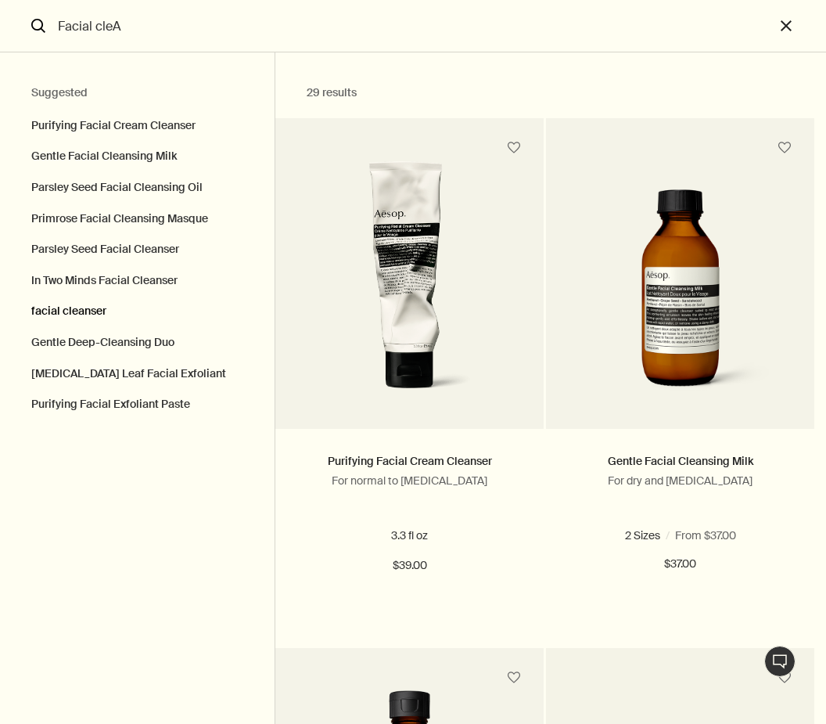
click at [38, 311] on button "facial cleanser" at bounding box center [137, 311] width 275 height 31
type input "facial cleanser"
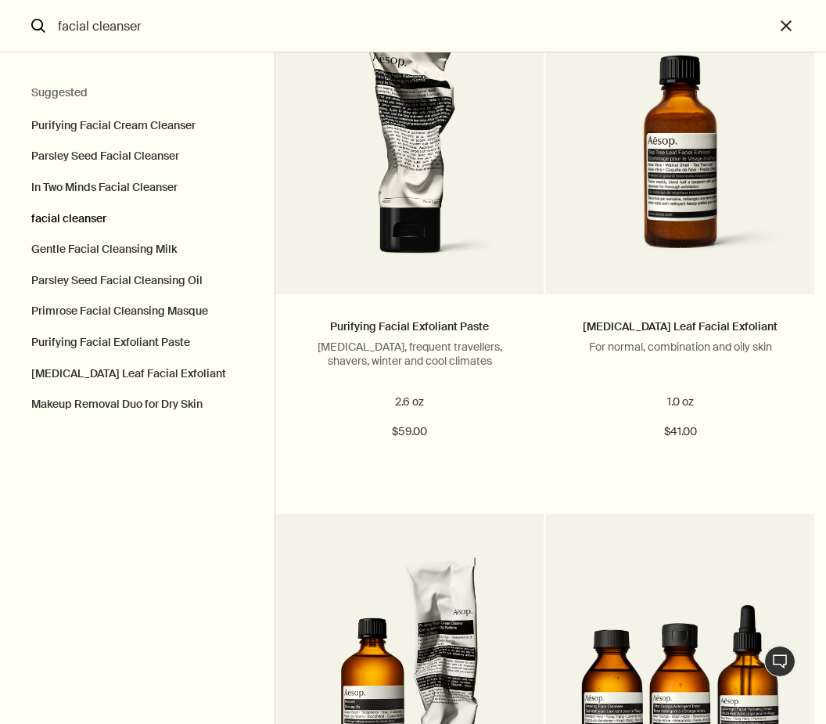
scroll to position [1603, 0]
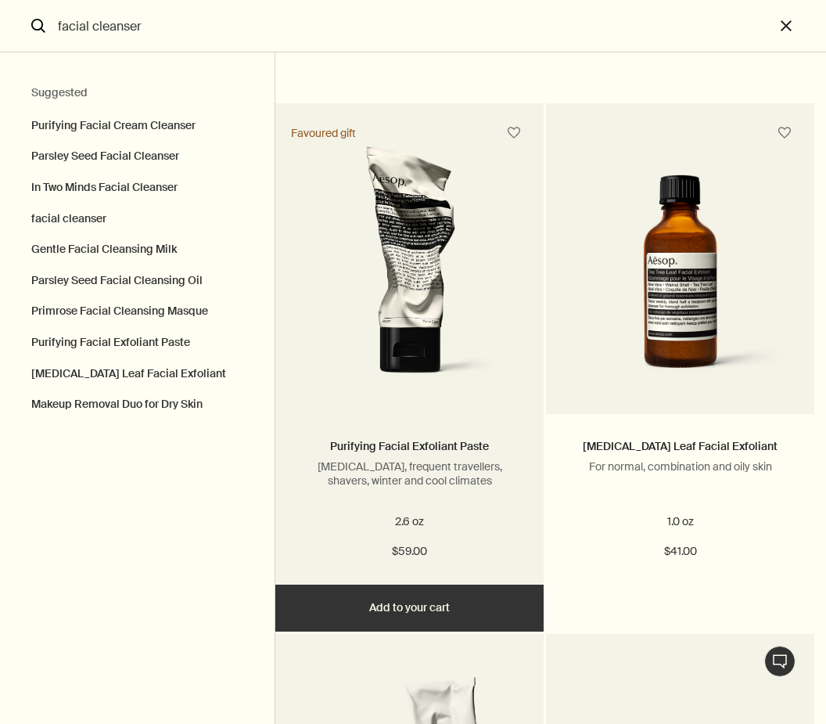
click at [462, 625] on button "Added Added to your cart Add Add to your cart" at bounding box center [409, 608] width 268 height 47
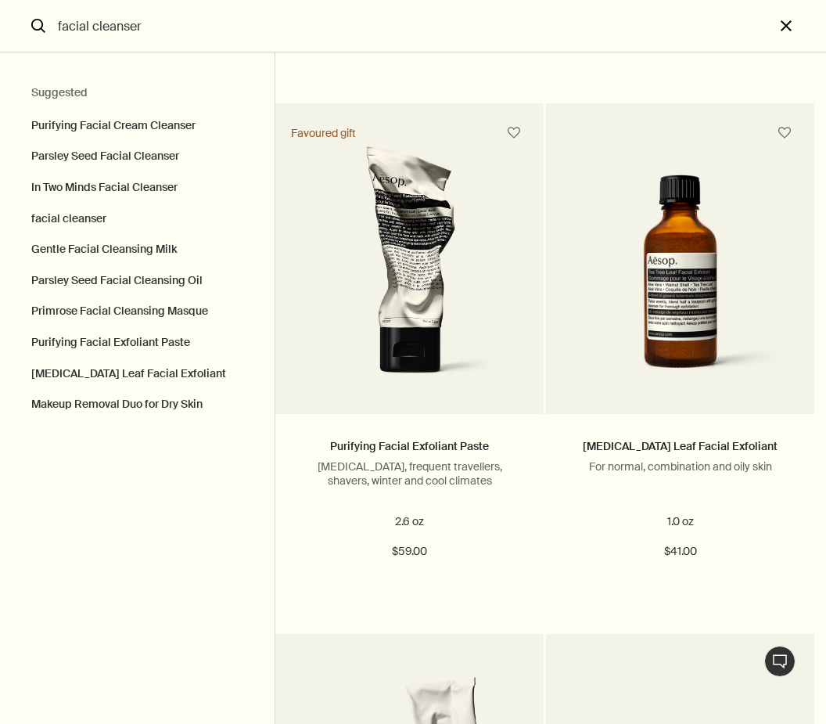
click at [792, 23] on button "close" at bounding box center [801, 26] width 52 height 52
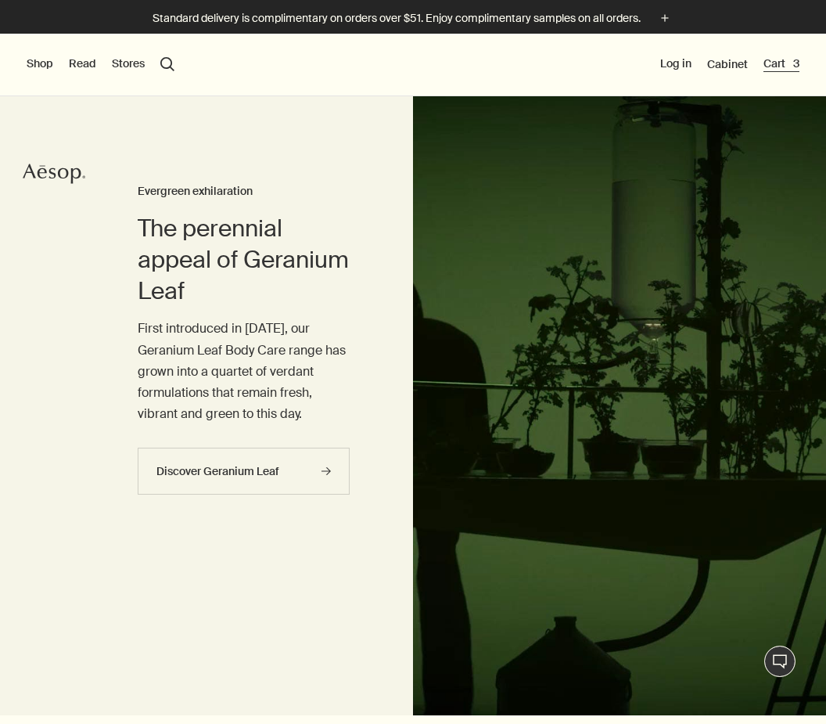
click at [768, 71] on button "Cart 3" at bounding box center [782, 64] width 36 height 16
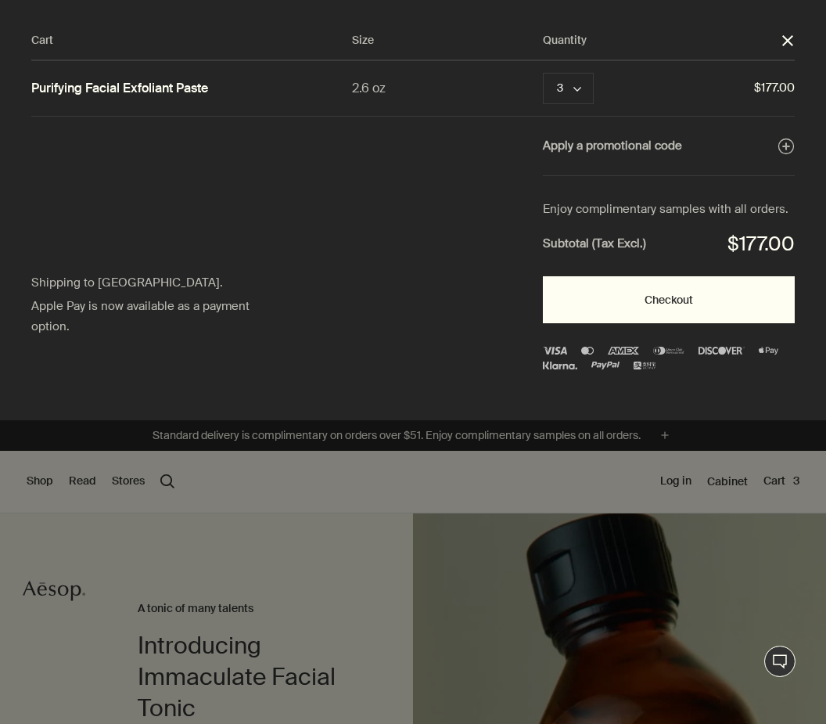
click at [689, 296] on button "Checkout" at bounding box center [669, 299] width 252 height 47
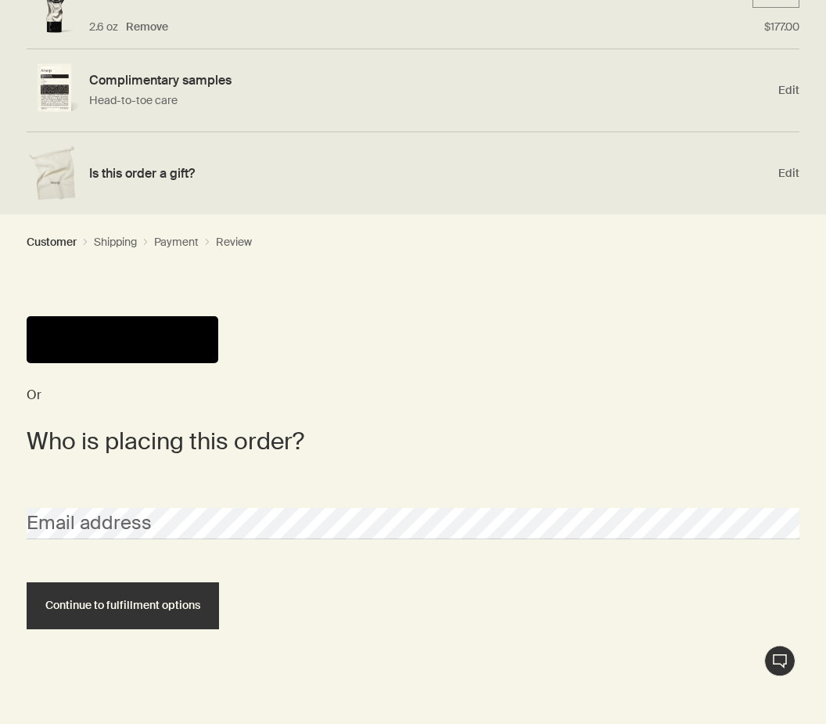
scroll to position [271, 0]
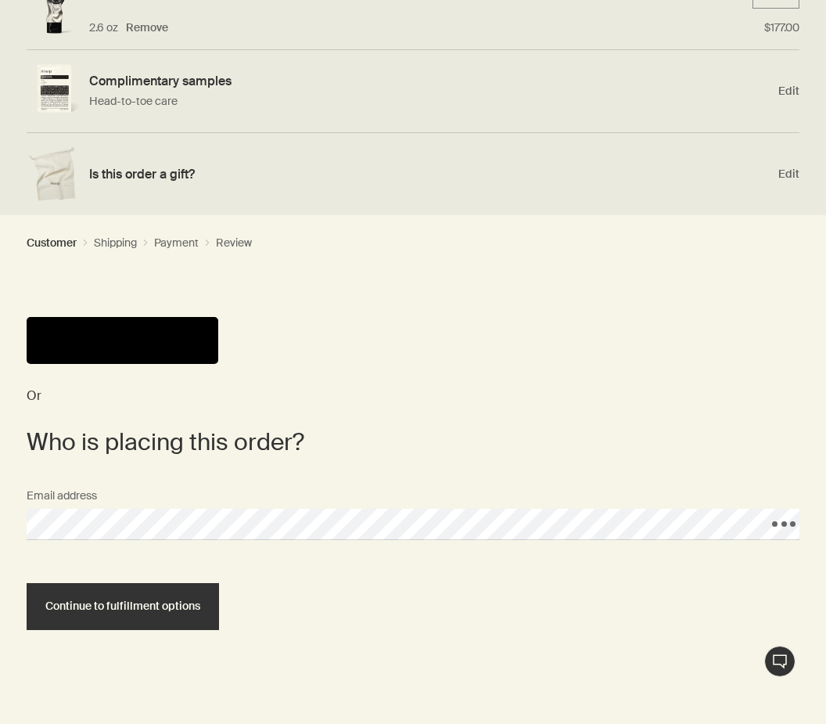
click at [122, 604] on button "Continue to fulfillment options" at bounding box center [123, 606] width 193 height 47
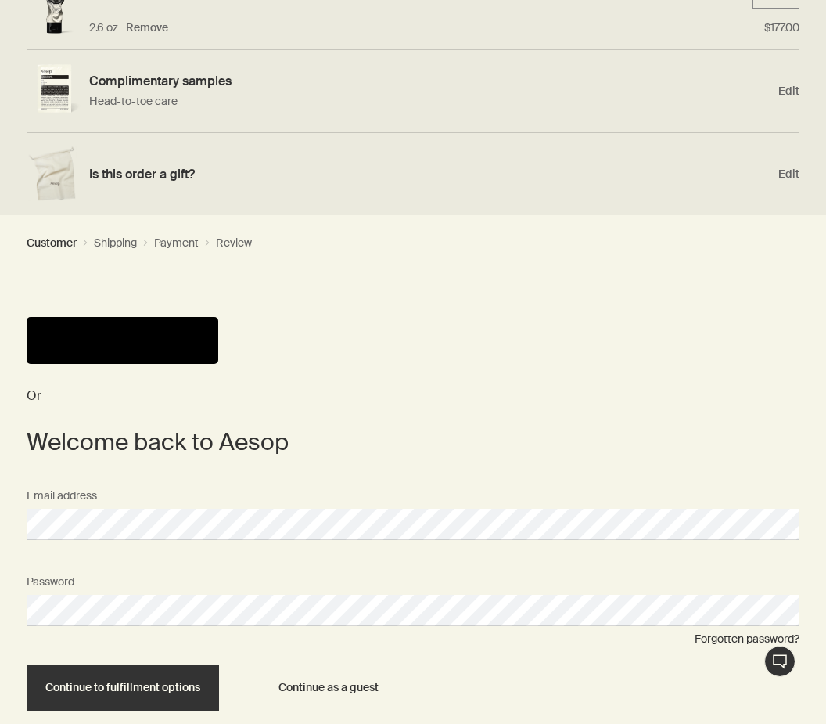
click at [122, 685] on button "Continue to fulfillment options" at bounding box center [123, 687] width 193 height 47
click at [160, 685] on span "Continue to fulfillment options" at bounding box center [122, 688] width 155 height 12
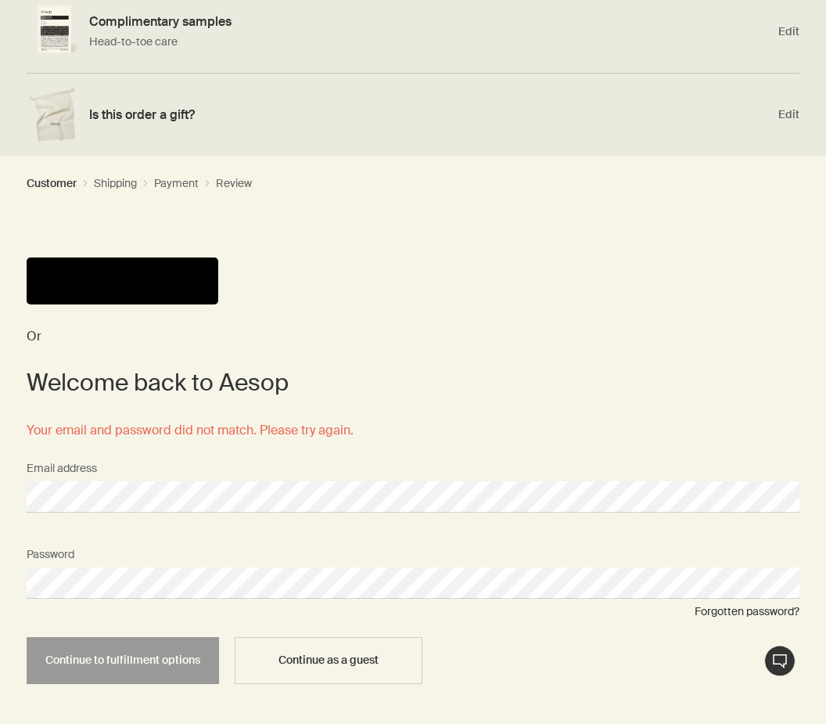
click at [352, 660] on span "Continue as a guest" at bounding box center [329, 661] width 100 height 12
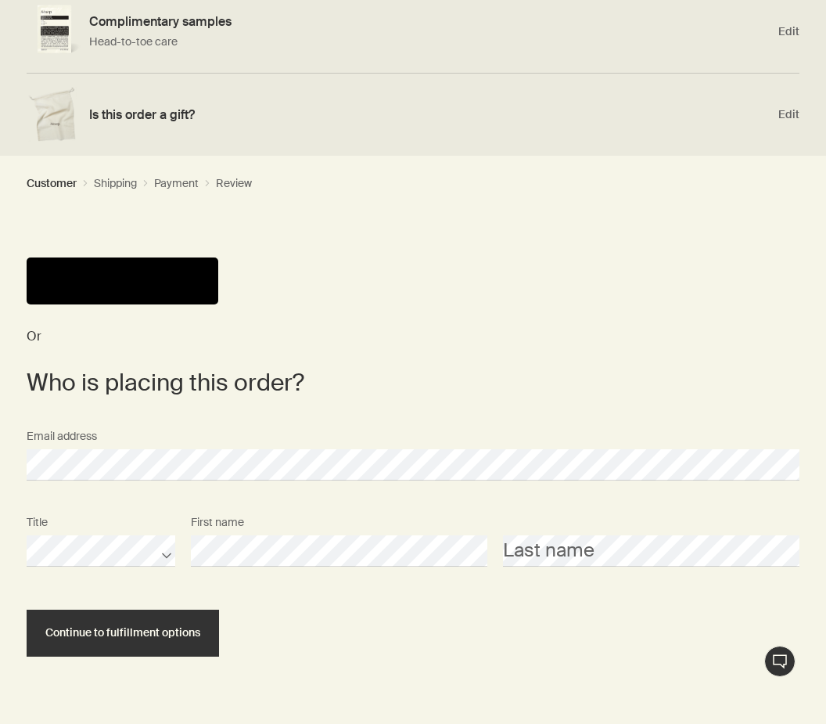
scroll to position [329, 0]
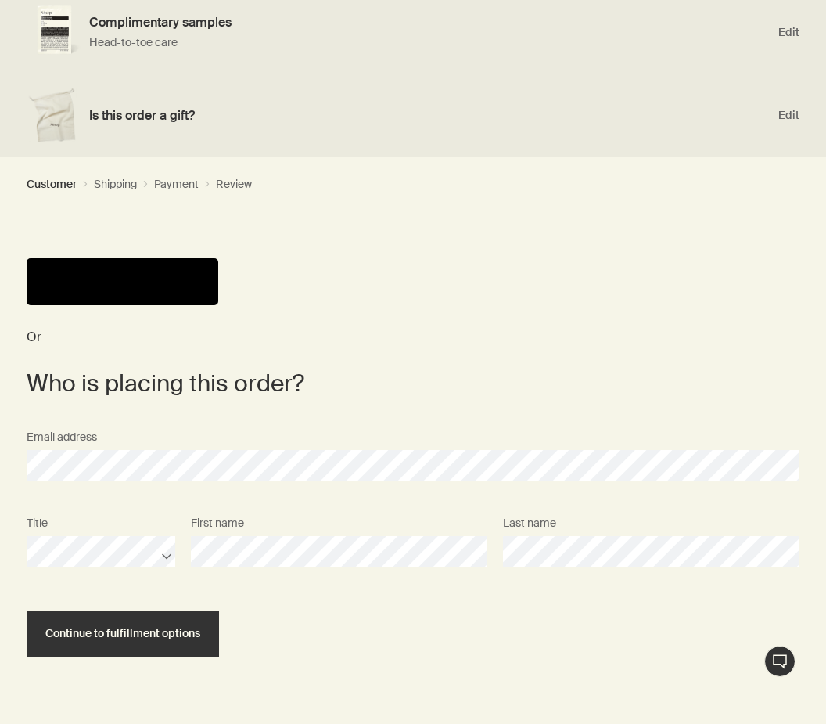
click at [148, 618] on button "Continue to fulfillment options" at bounding box center [123, 633] width 193 height 47
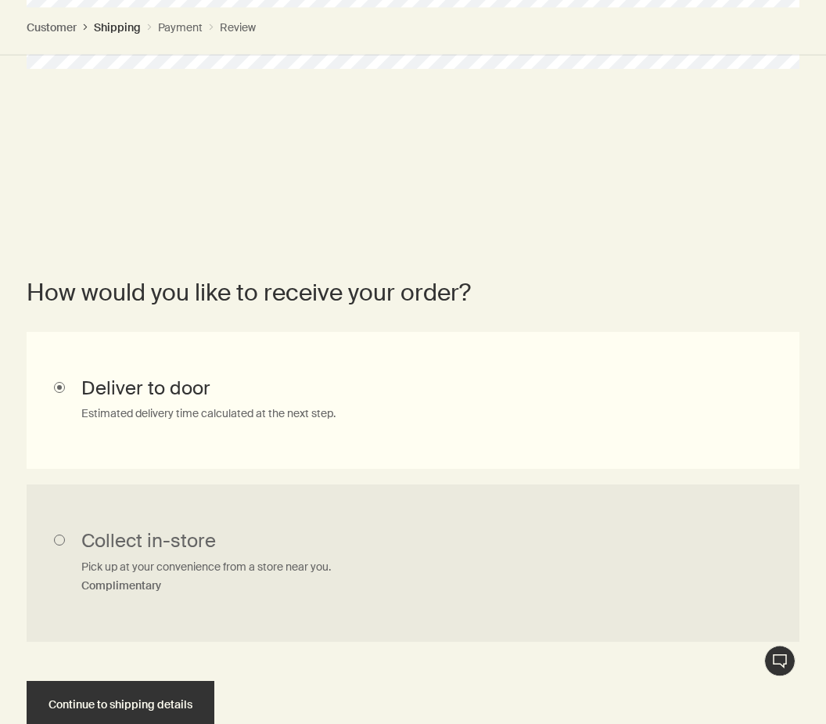
scroll to position [654, 0]
click at [155, 700] on span "Continue to shipping details" at bounding box center [121, 706] width 144 height 12
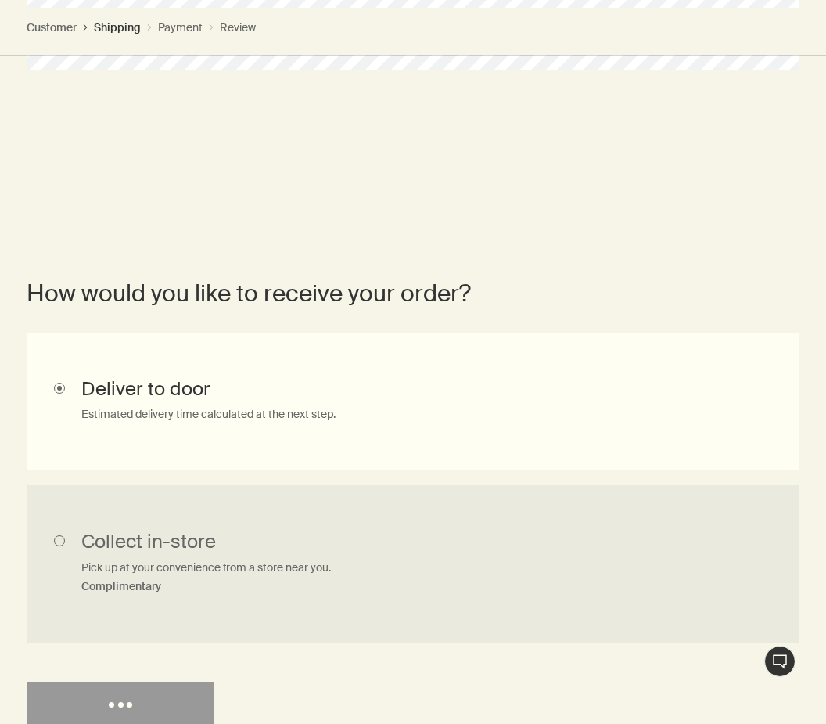
select select "US"
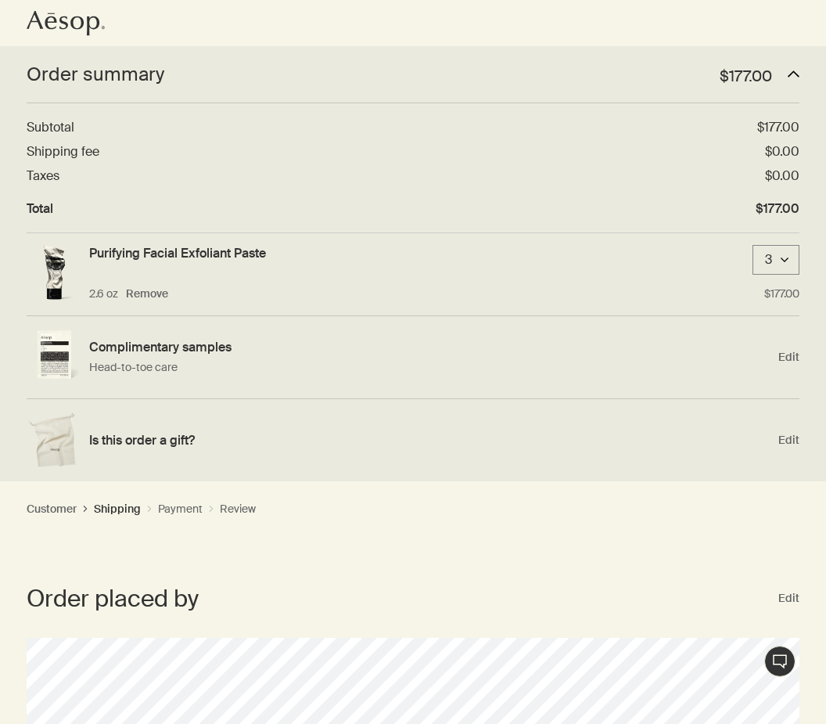
scroll to position [0, 0]
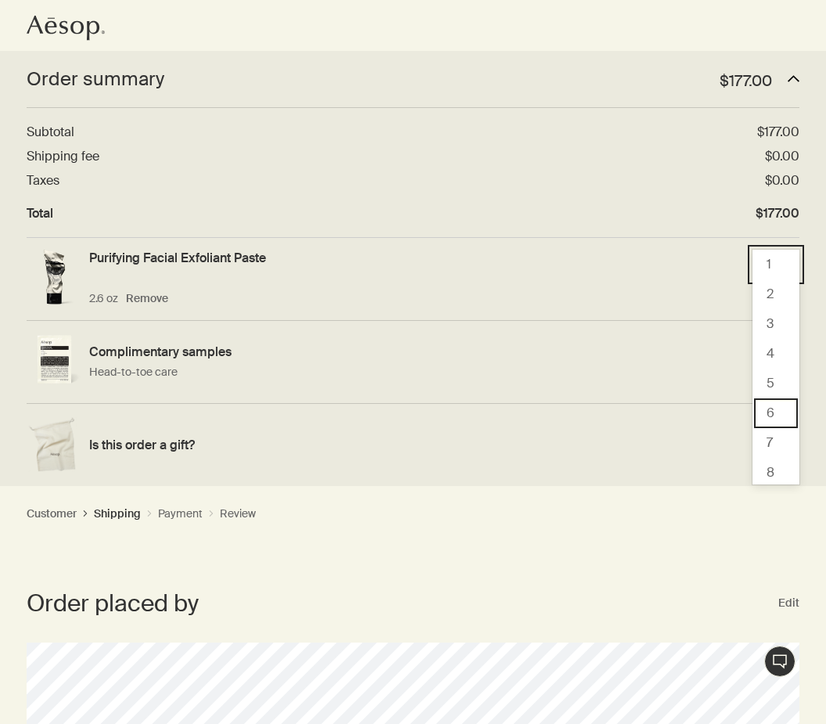
click at [777, 414] on div "6" at bounding box center [776, 413] width 44 height 30
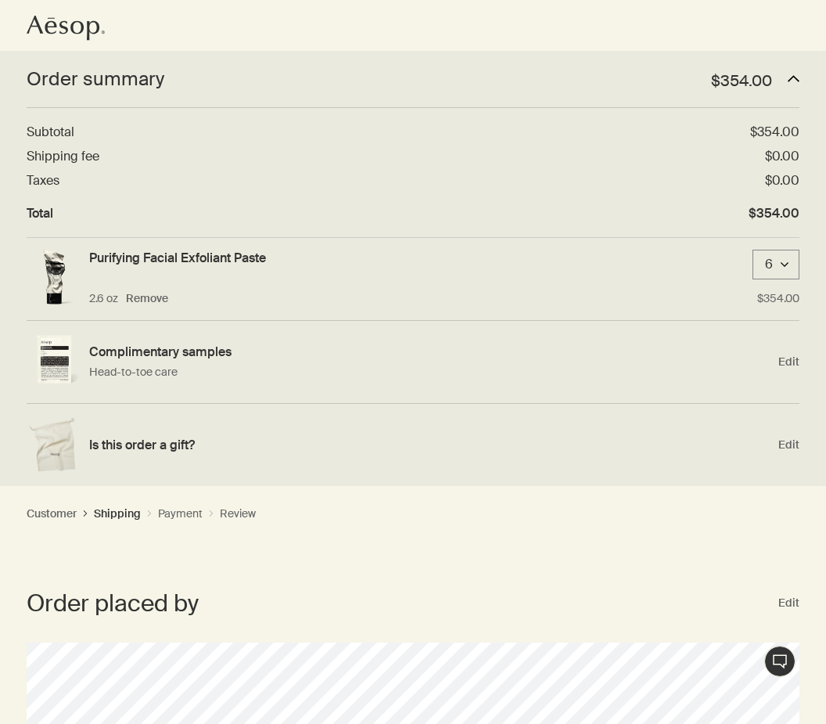
click at [81, 31] on icon at bounding box center [76, 27] width 13 height 13
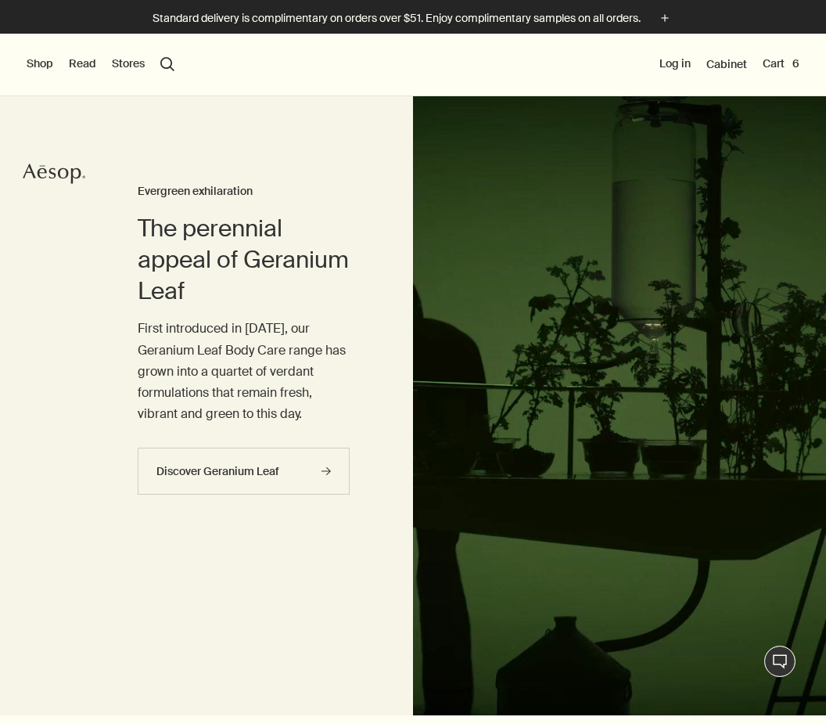
click at [154, 67] on div "Shop New & Notable Skin Care Hand & Body Home Hair Fragrance Kits & Travel Gift…" at bounding box center [413, 65] width 826 height 63
click at [173, 65] on button "search Search" at bounding box center [167, 64] width 14 height 14
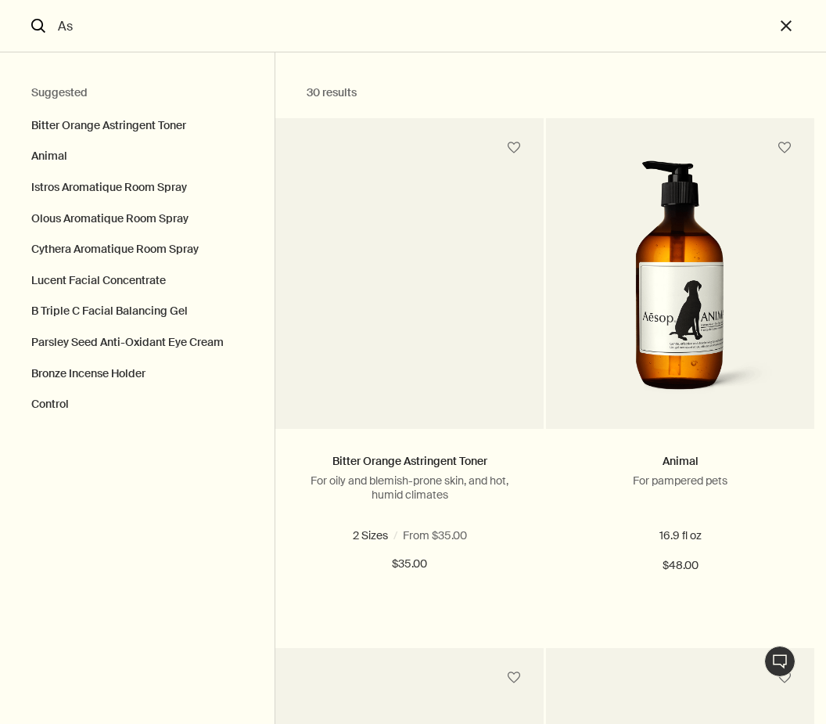
type input "A"
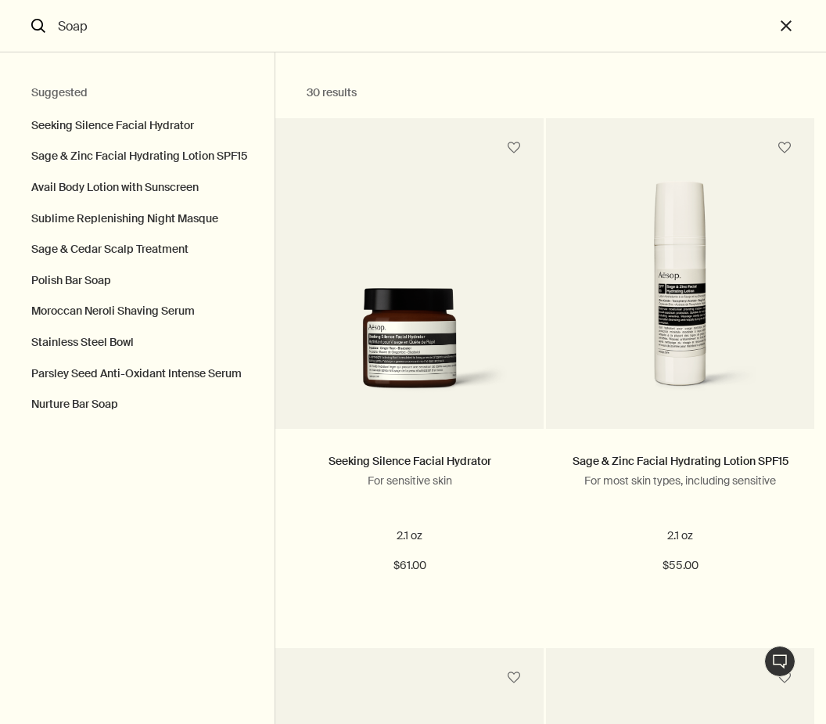
type input "Soap"
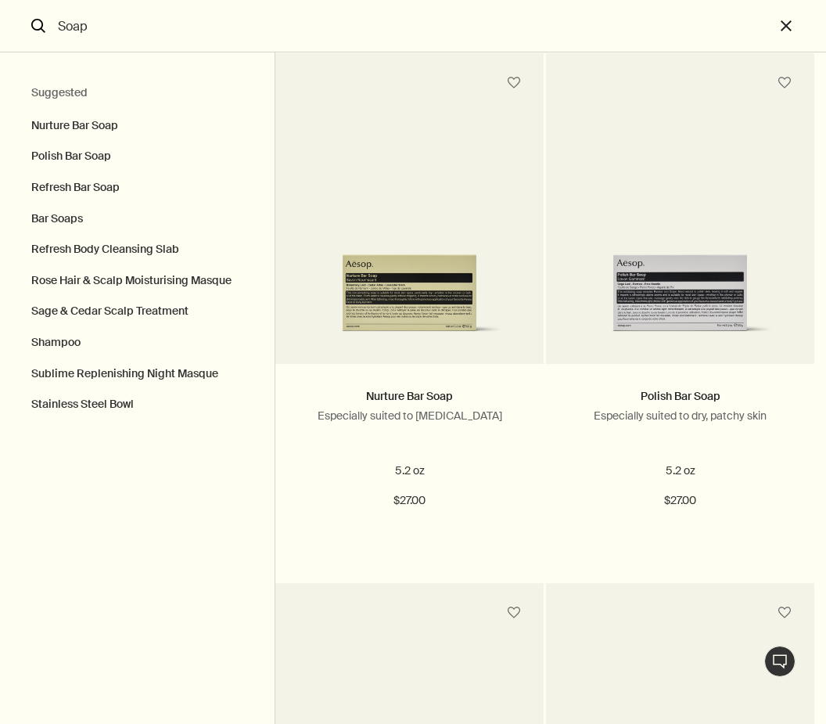
scroll to position [67, 0]
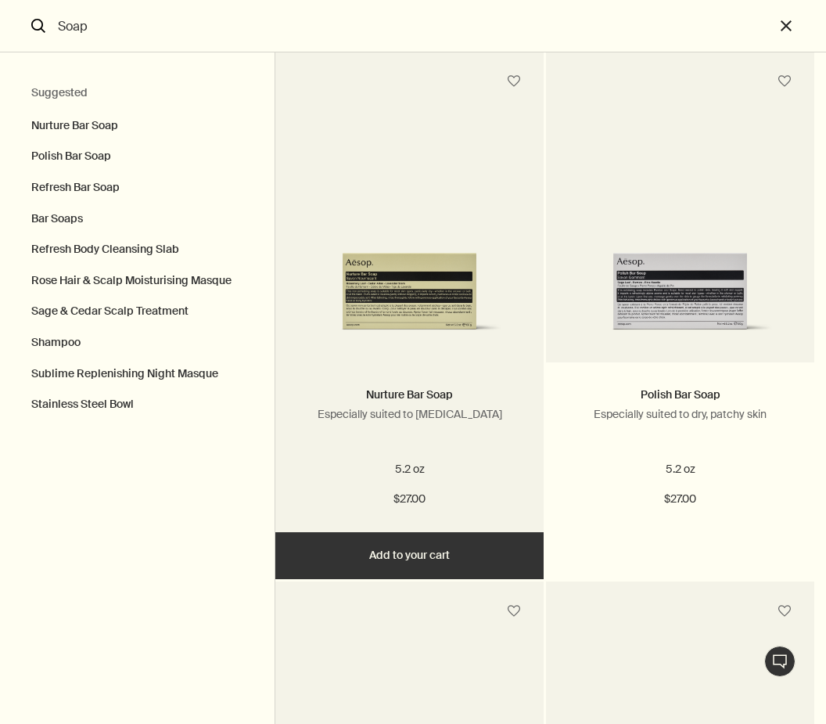
click at [446, 569] on button "Add Add to your cart" at bounding box center [409, 555] width 268 height 47
click at [450, 561] on button "Added Added to your cart Add Add to your cart" at bounding box center [409, 555] width 268 height 47
click at [452, 567] on button "Added Added to your cart Add Add to your cart" at bounding box center [409, 555] width 268 height 47
click at [459, 556] on button "Added Added to your cart Add Add to your cart" at bounding box center [409, 555] width 268 height 47
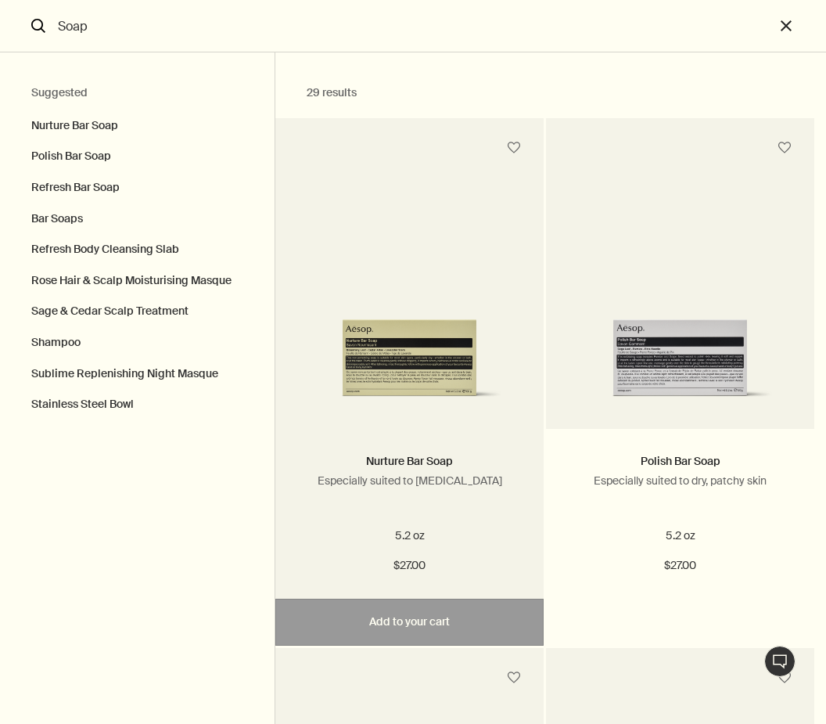
scroll to position [0, 0]
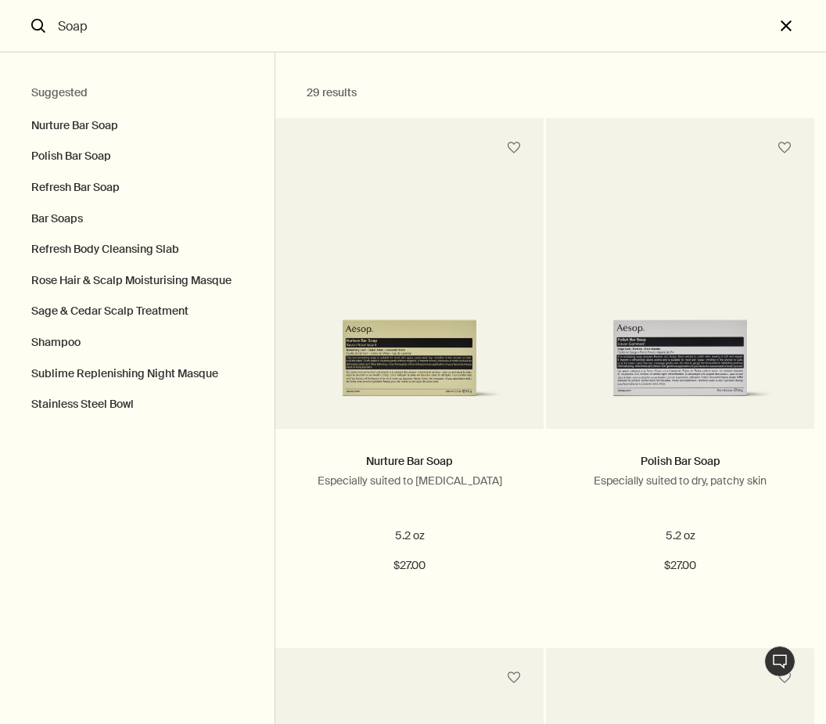
click at [792, 34] on button "close" at bounding box center [801, 26] width 52 height 52
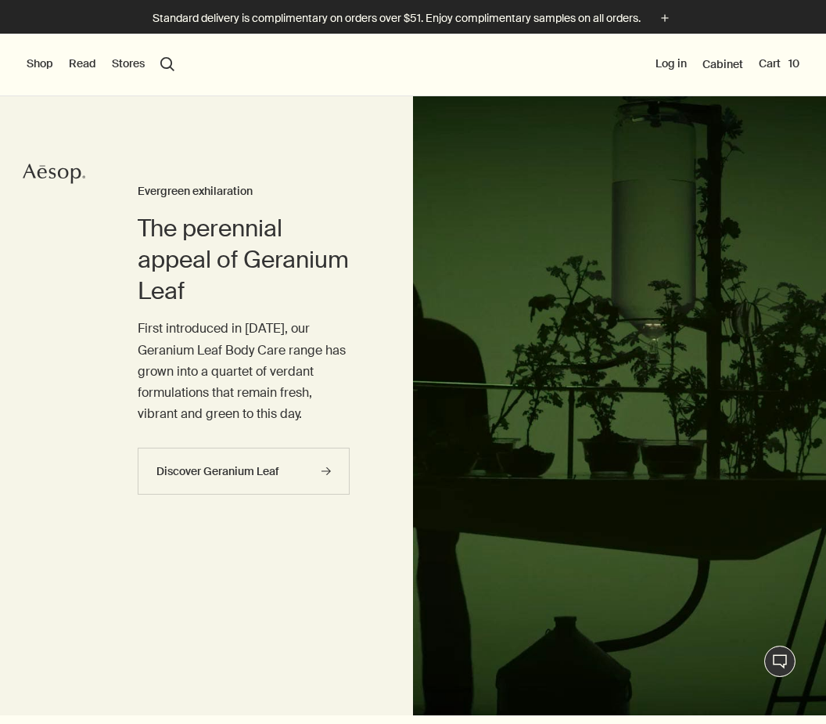
click at [163, 68] on button "search Search" at bounding box center [167, 64] width 14 height 14
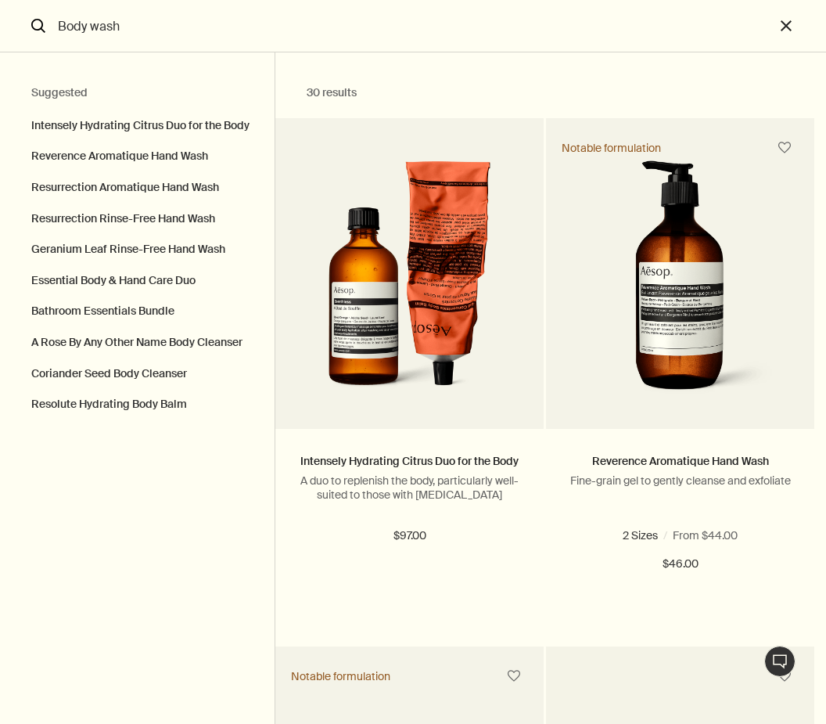
type input "Body wash"
click at [787, 27] on button "close" at bounding box center [801, 26] width 52 height 52
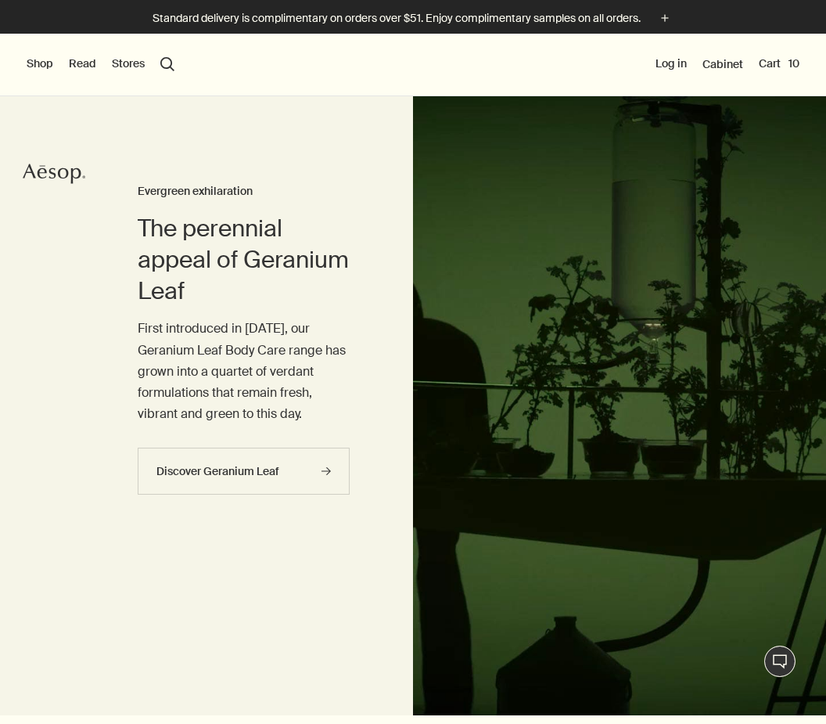
click at [175, 54] on div "Shop New & Notable Skin Care Hand & Body Home Hair Fragrance Kits & Travel Gift…" at bounding box center [413, 65] width 826 height 63
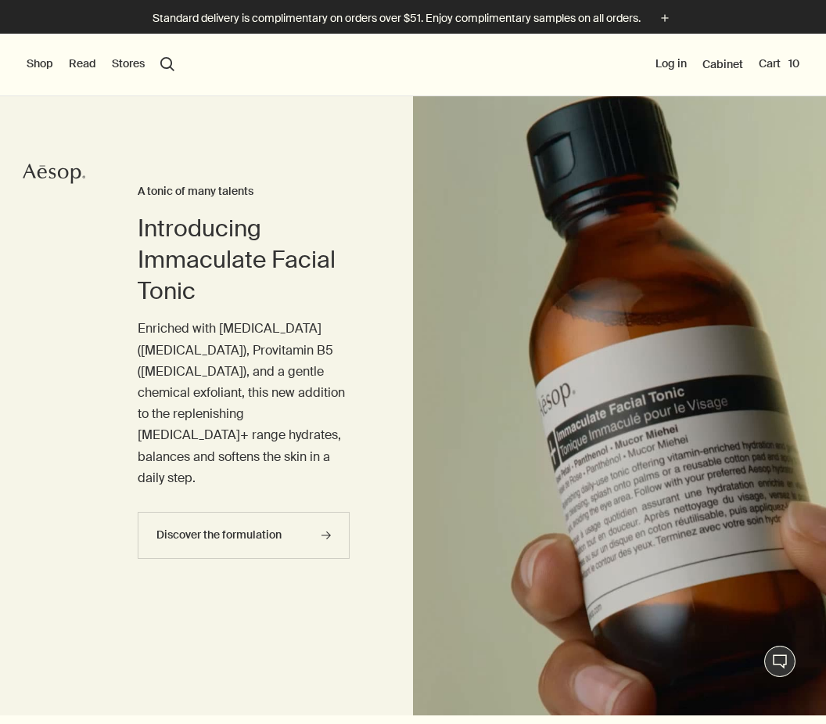
click at [163, 70] on button "search Search" at bounding box center [167, 64] width 14 height 14
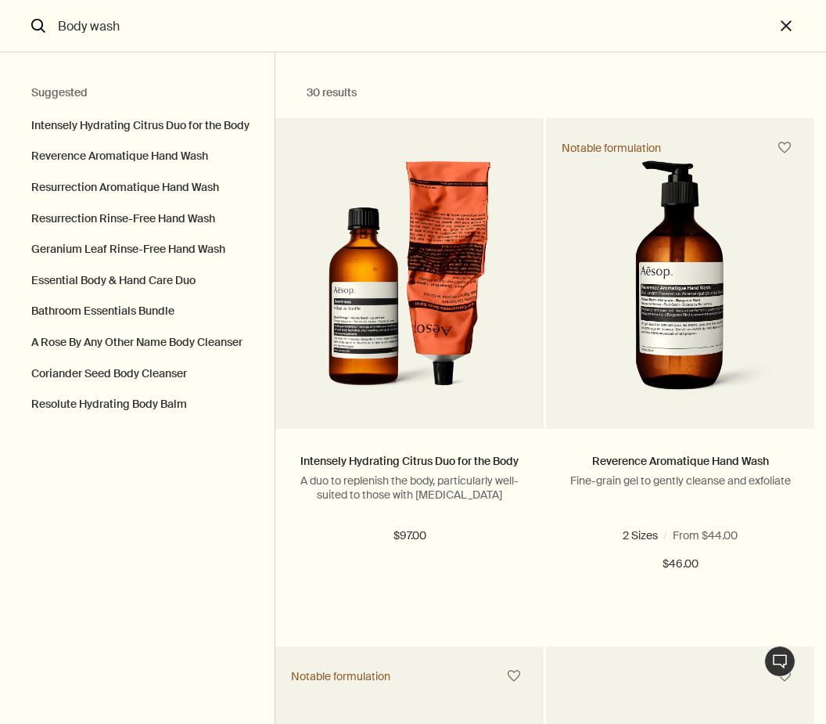
type input "Body wash"
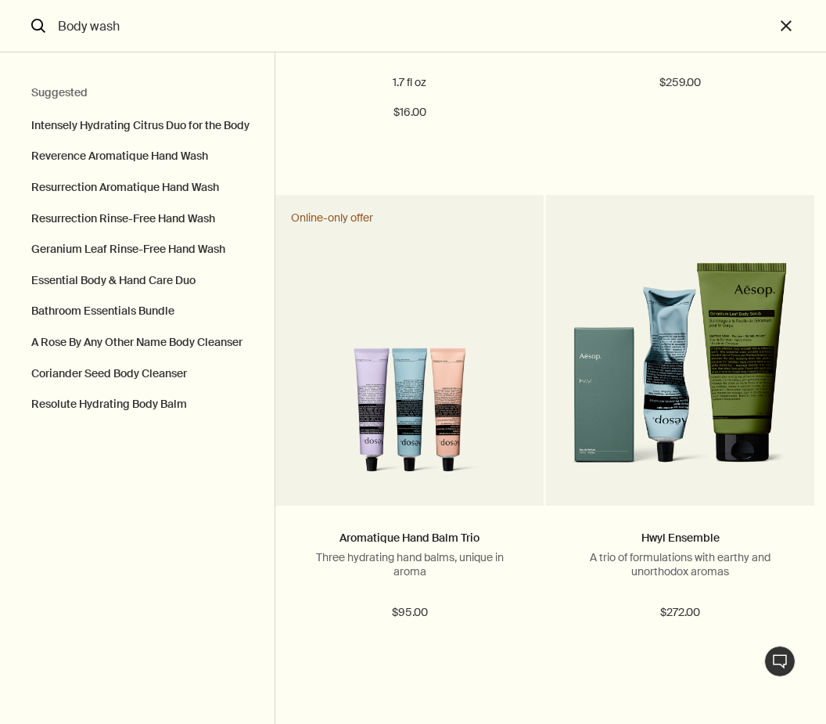
scroll to position [7320, 0]
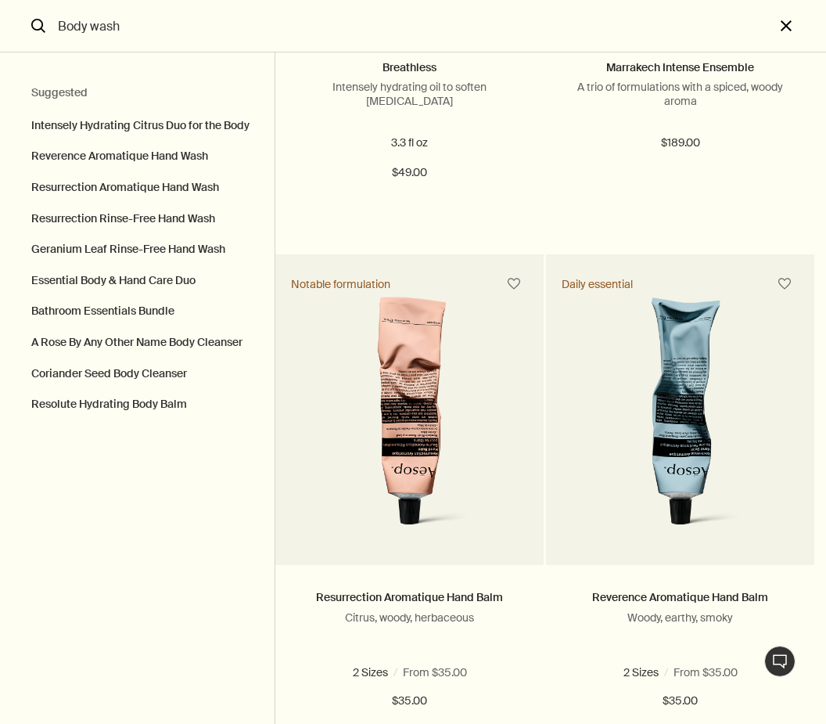
click at [798, 34] on button "close" at bounding box center [801, 26] width 52 height 52
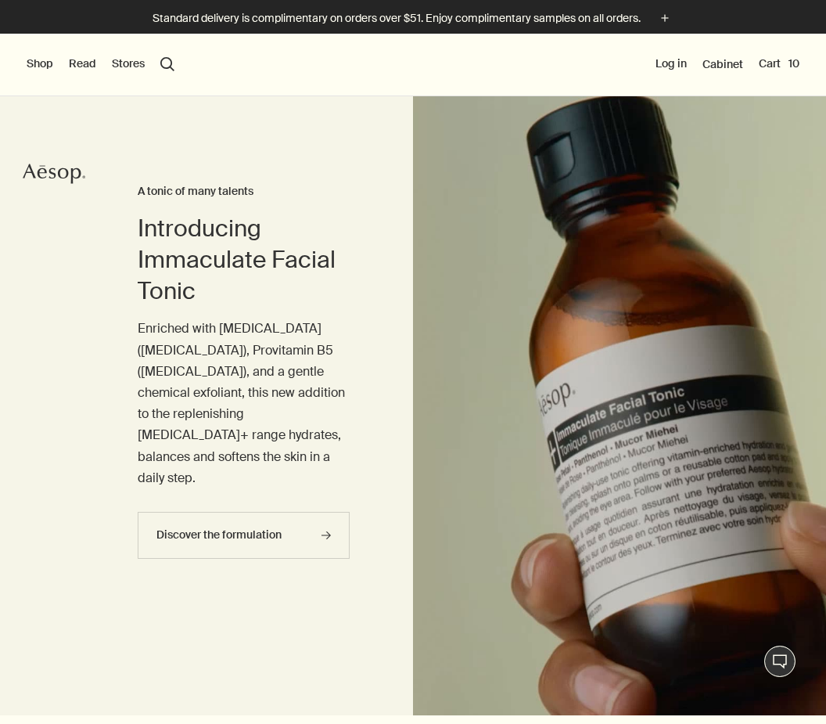
scroll to position [5956, 0]
click at [790, 61] on button "Cart 10" at bounding box center [779, 64] width 41 height 16
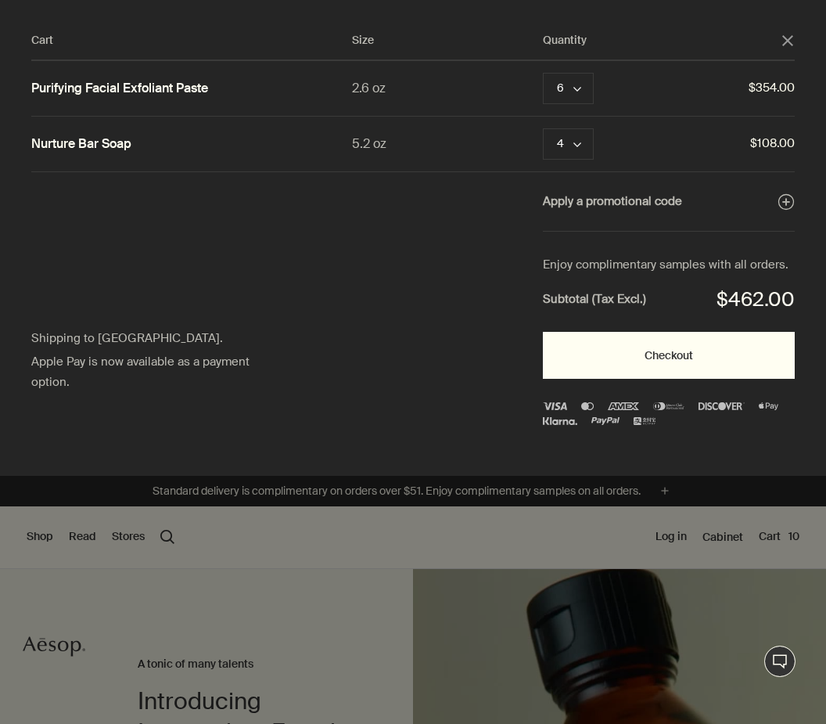
click at [698, 353] on button "Checkout" at bounding box center [669, 355] width 252 height 47
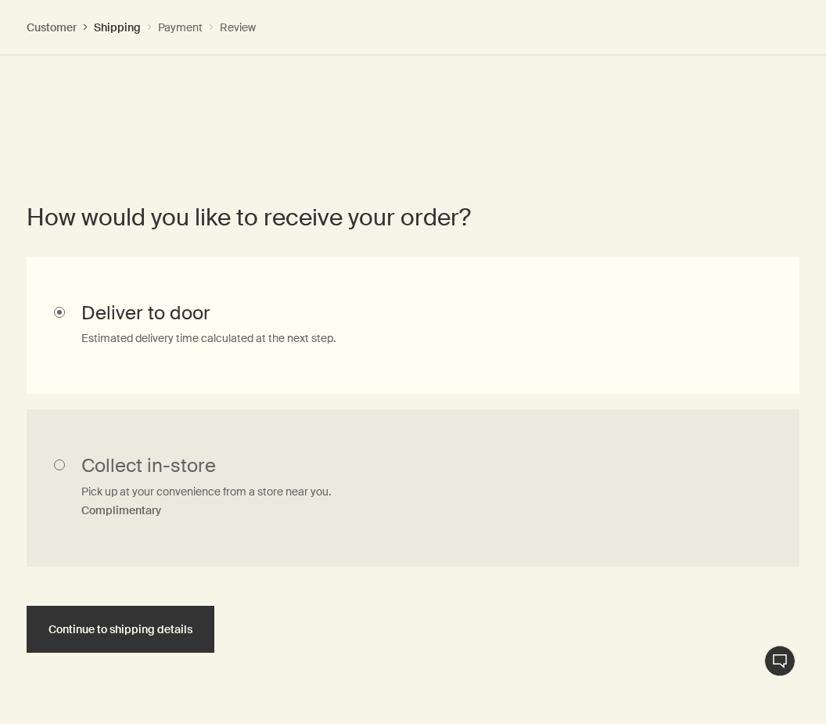
click at [160, 631] on span "Continue to shipping details" at bounding box center [121, 630] width 144 height 12
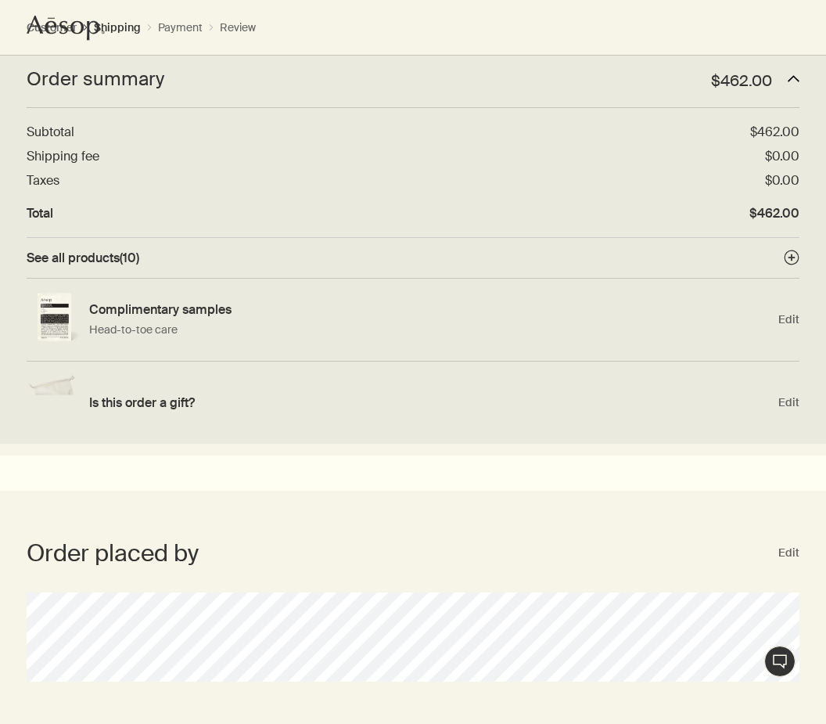
select select "US"
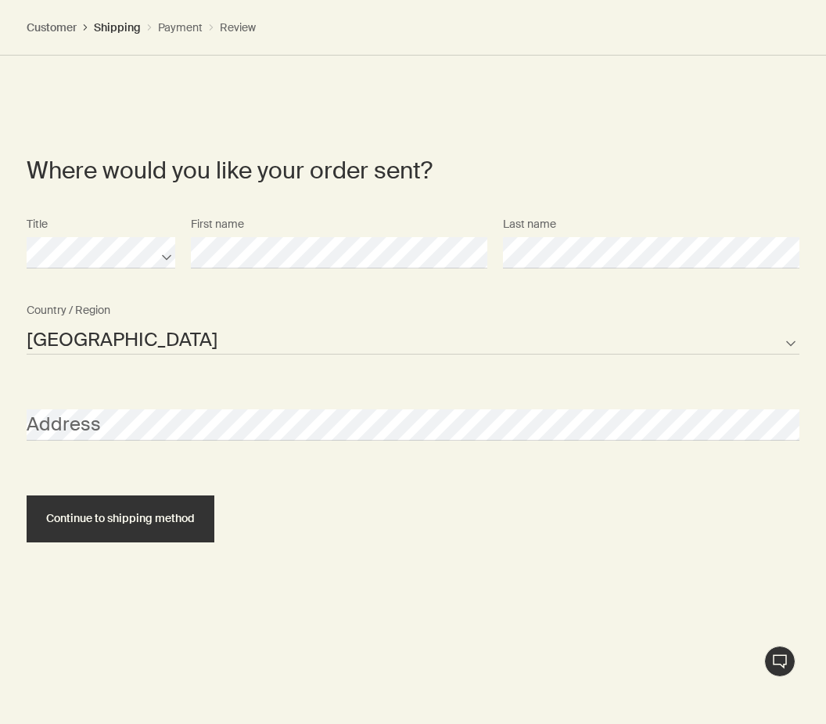
scroll to position [1063, 0]
select select "US"
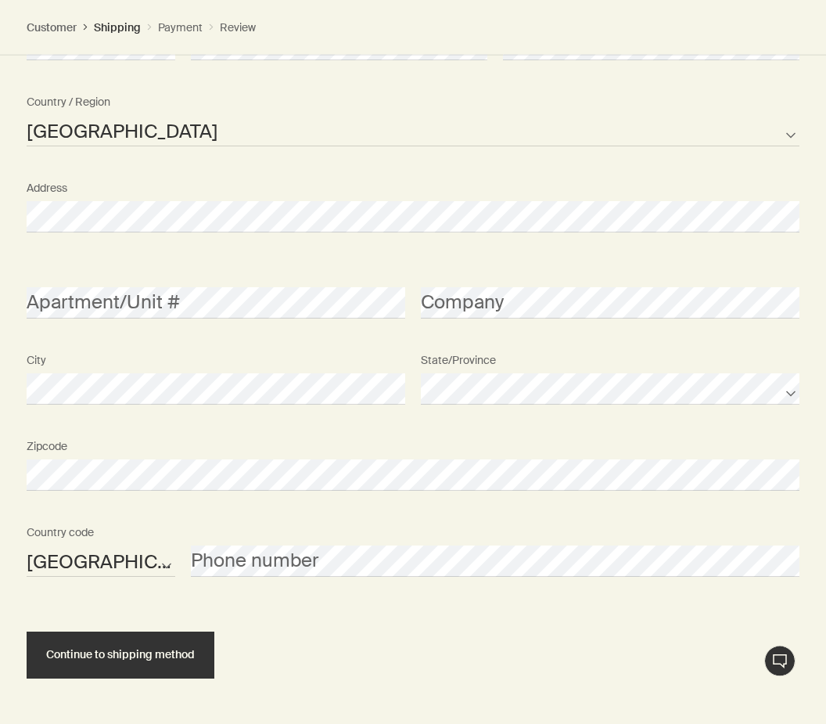
scroll to position [1275, 0]
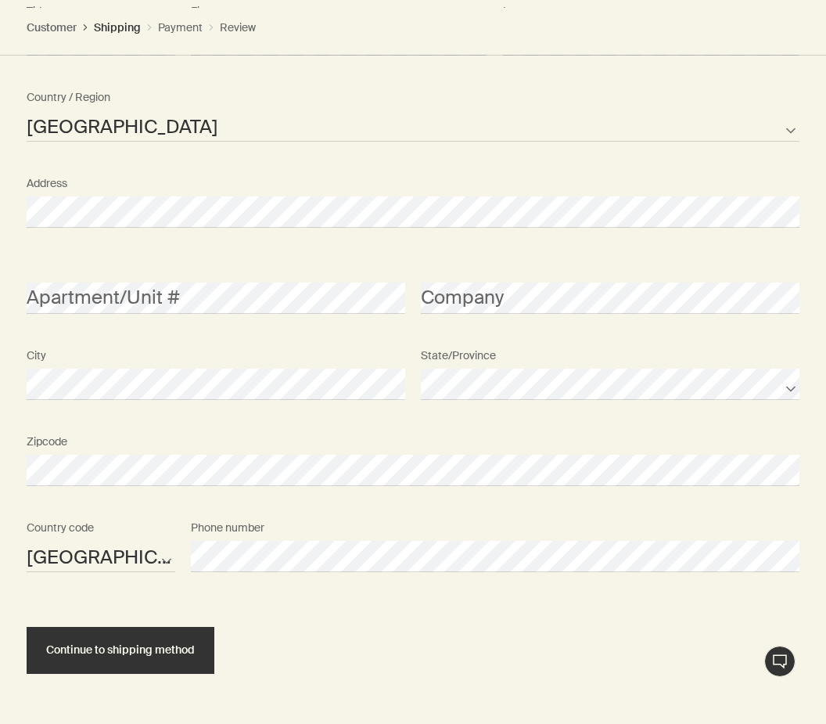
click at [156, 644] on span "Continue to shipping method" at bounding box center [120, 650] width 149 height 12
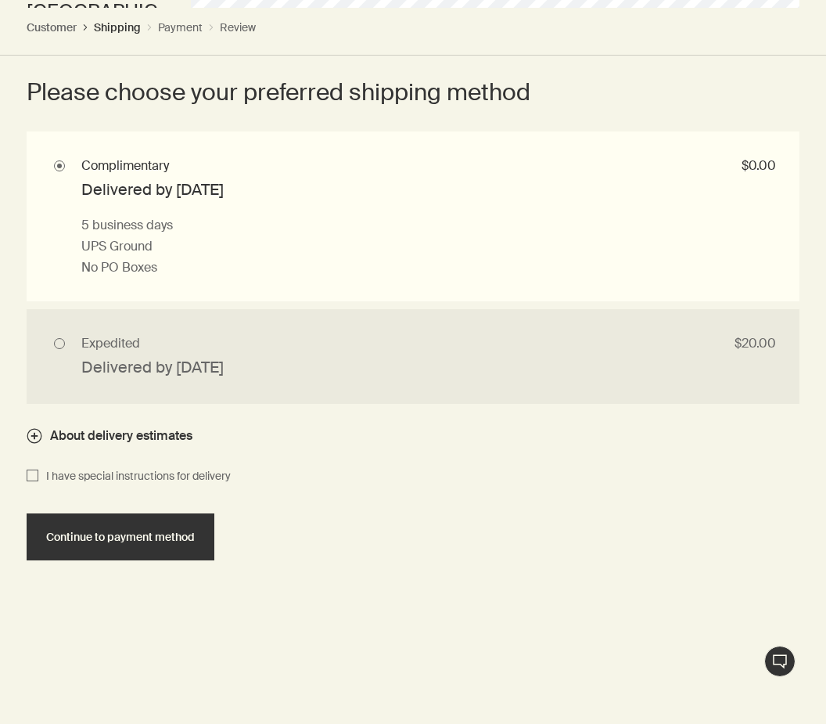
scroll to position [1822, 0]
click at [68, 345] on input "Expedited $20.00 Delivered by Tue, Aug 12 1 business day if placed before 12PM …" at bounding box center [413, 355] width 773 height 95
radio input "true"
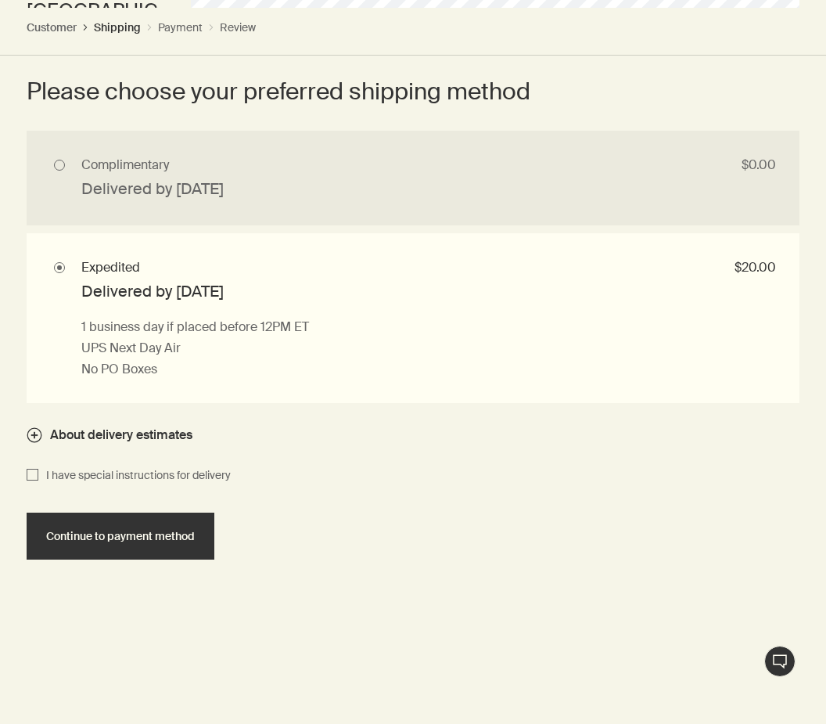
click at [36, 470] on input "I have special instructions for delivery" at bounding box center [33, 475] width 12 height 19
checkbox input "true"
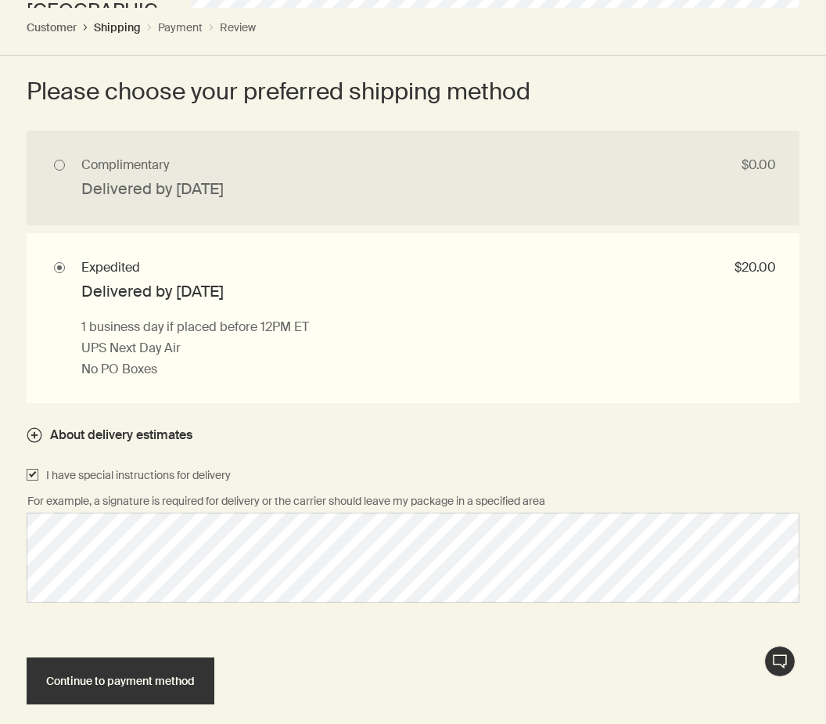
click at [149, 682] on button "Continue to payment method" at bounding box center [121, 680] width 188 height 47
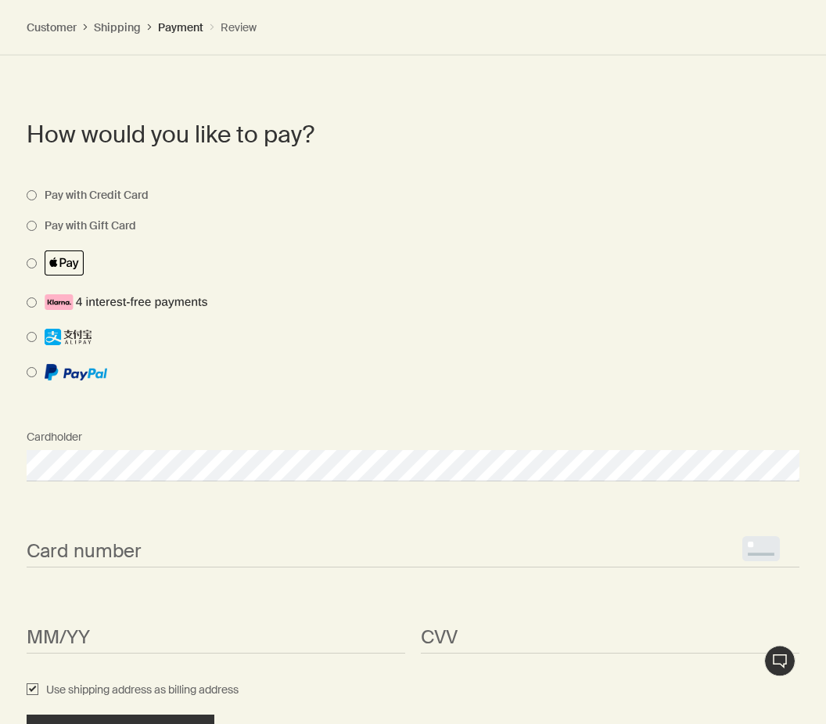
scroll to position [1616, 0]
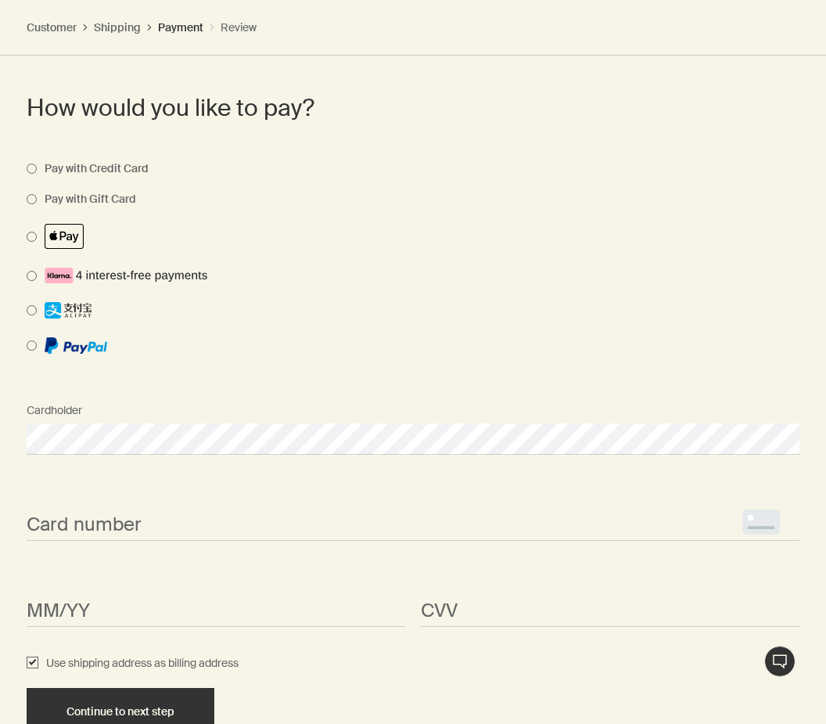
click at [162, 531] on span "<p>Your browser does not support iframes.</p>" at bounding box center [413, 524] width 773 height 31
click at [48, 663] on span "Use shipping address as billing address" at bounding box center [138, 663] width 200 height 19
click at [38, 663] on input "Use shipping address as billing address" at bounding box center [33, 663] width 12 height 19
checkbox input "false"
select select "US"
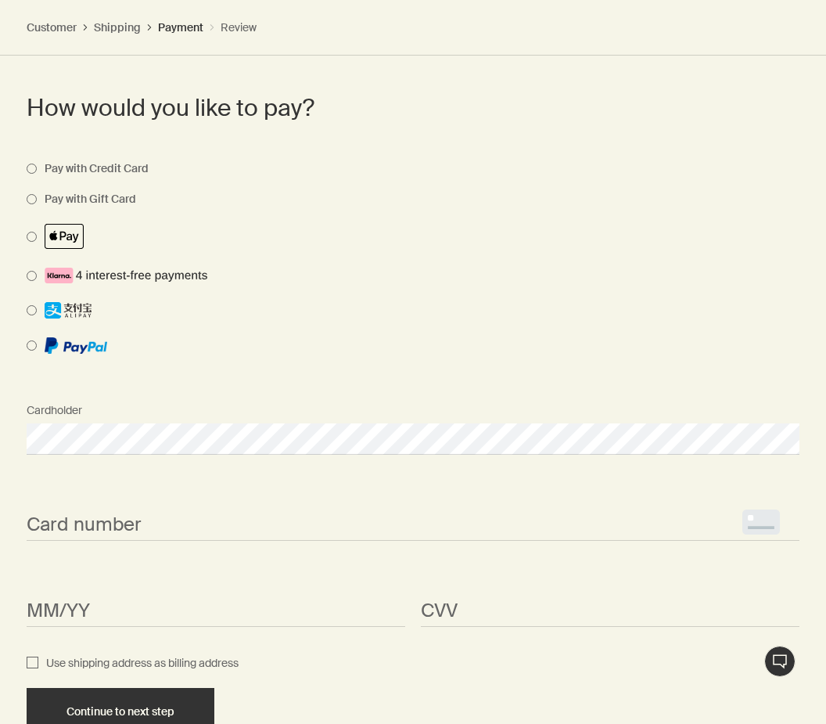
select select "US"
click at [155, 509] on span "<p>Your browser does not support iframes.</p>" at bounding box center [413, 524] width 773 height 31
click at [236, 509] on span "<p>Your browser does not support iframes.</p>" at bounding box center [413, 524] width 773 height 31
click at [234, 532] on span "<p>Your browser does not support iframes.</p>" at bounding box center [413, 524] width 773 height 31
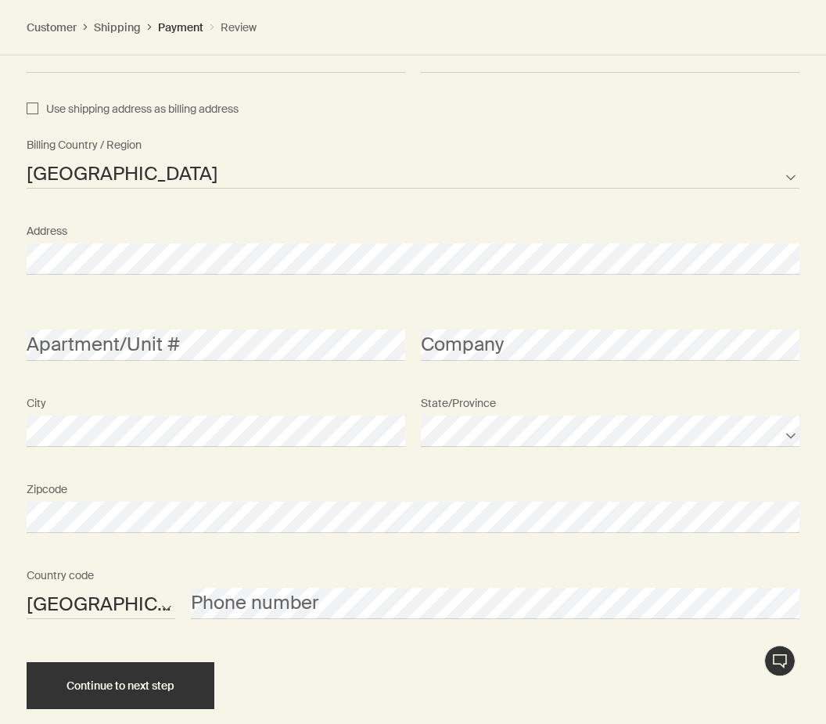
scroll to position [2170, 0]
click at [142, 680] on span "Continue to next step" at bounding box center [121, 686] width 108 height 12
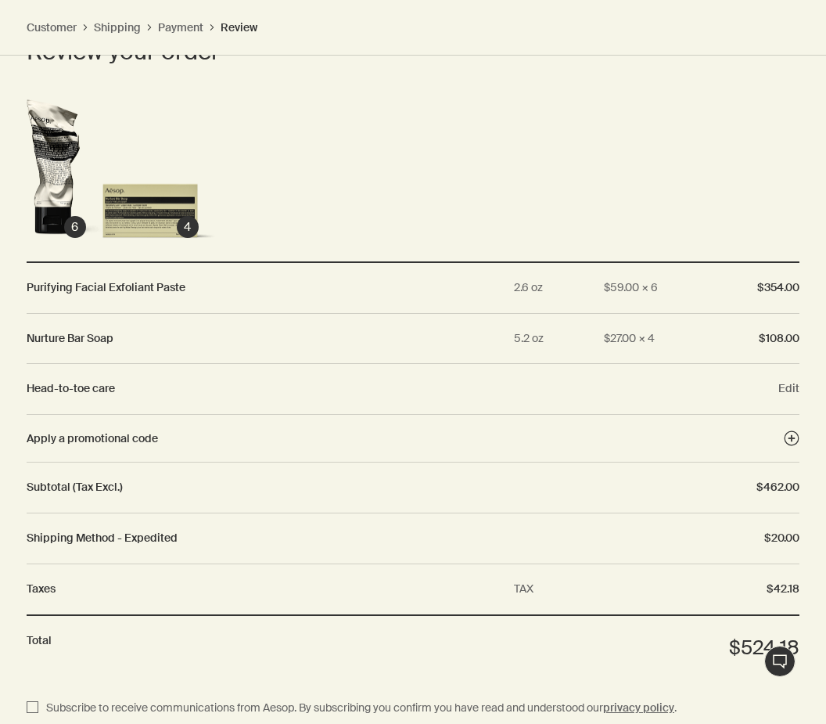
scroll to position [2110, 0]
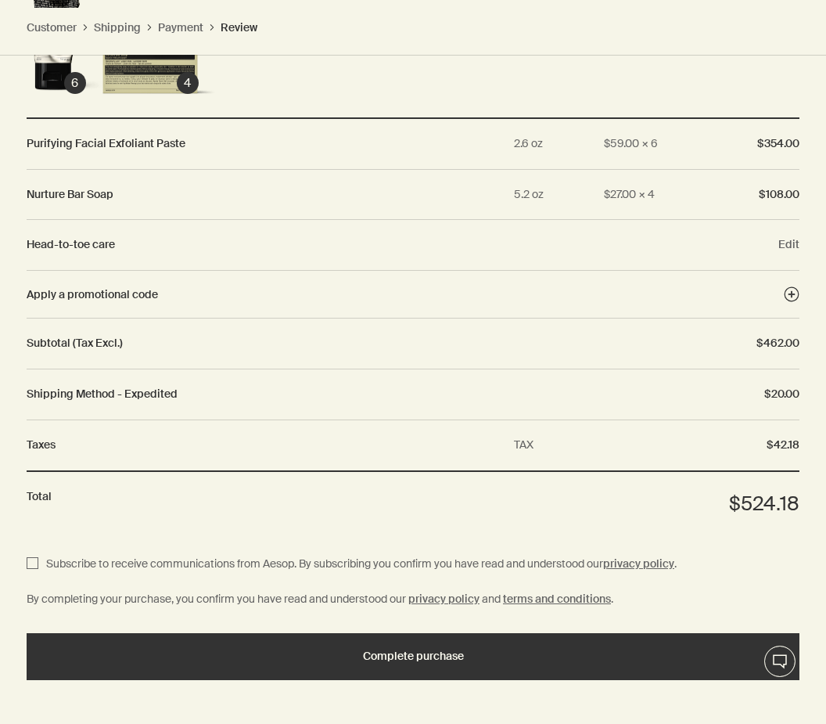
click at [405, 650] on span "Complete purchase" at bounding box center [413, 656] width 101 height 12
